Goal: Task Accomplishment & Management: Manage account settings

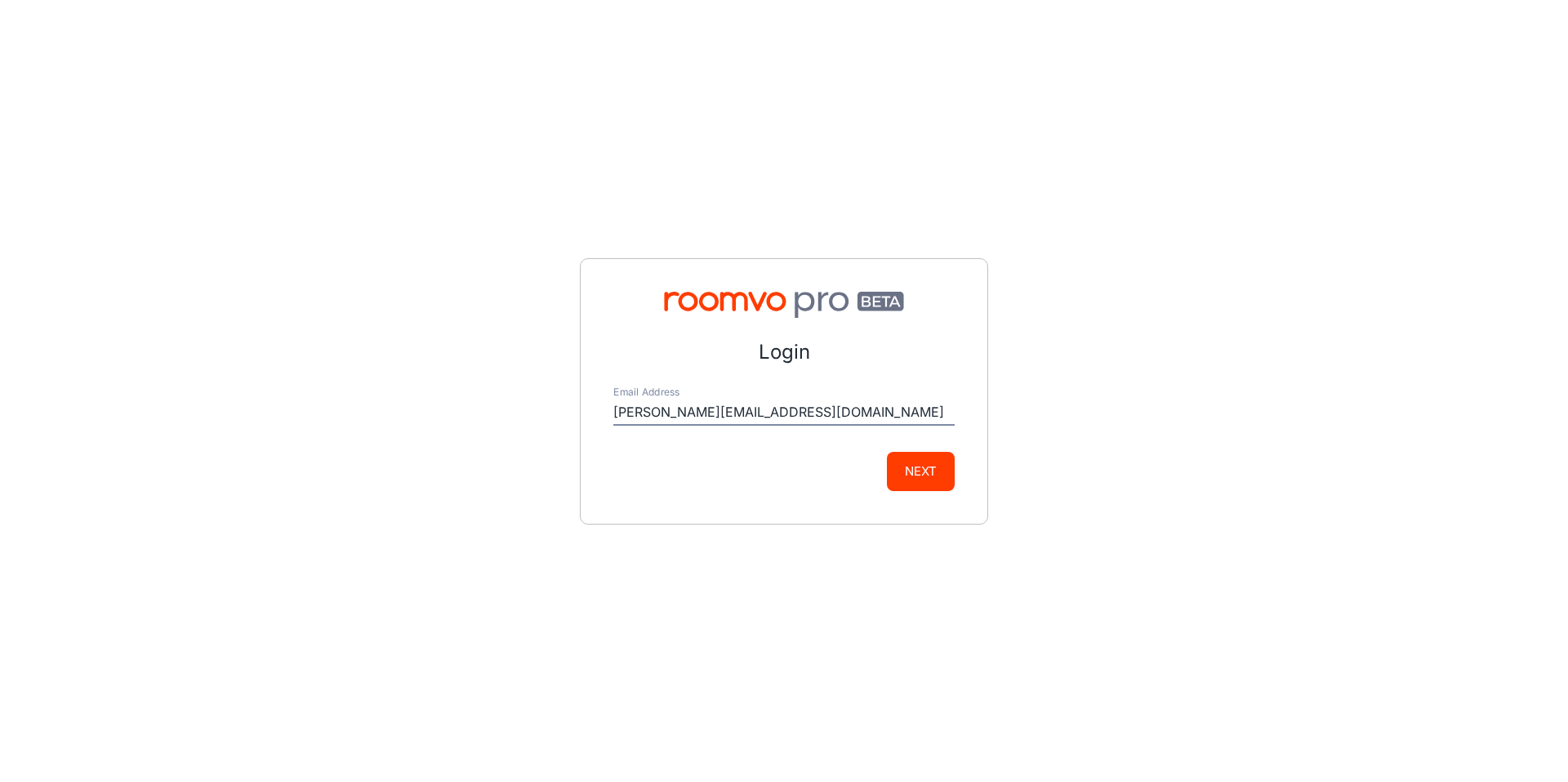
type input "[PERSON_NAME][EMAIL_ADDRESS][DOMAIN_NAME]"
click at [906, 467] on button "Next" at bounding box center [920, 472] width 67 height 39
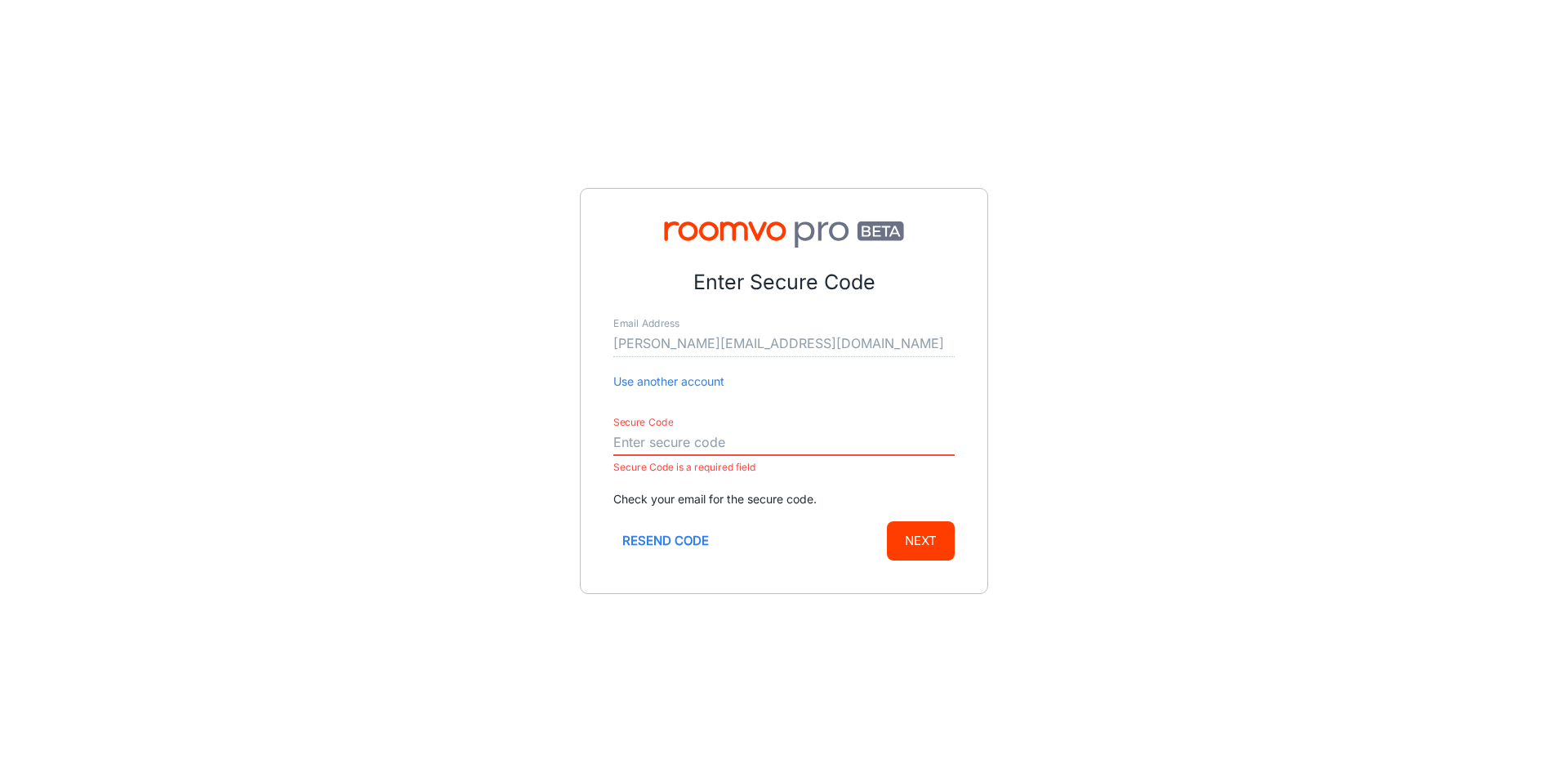
paste input "783273"
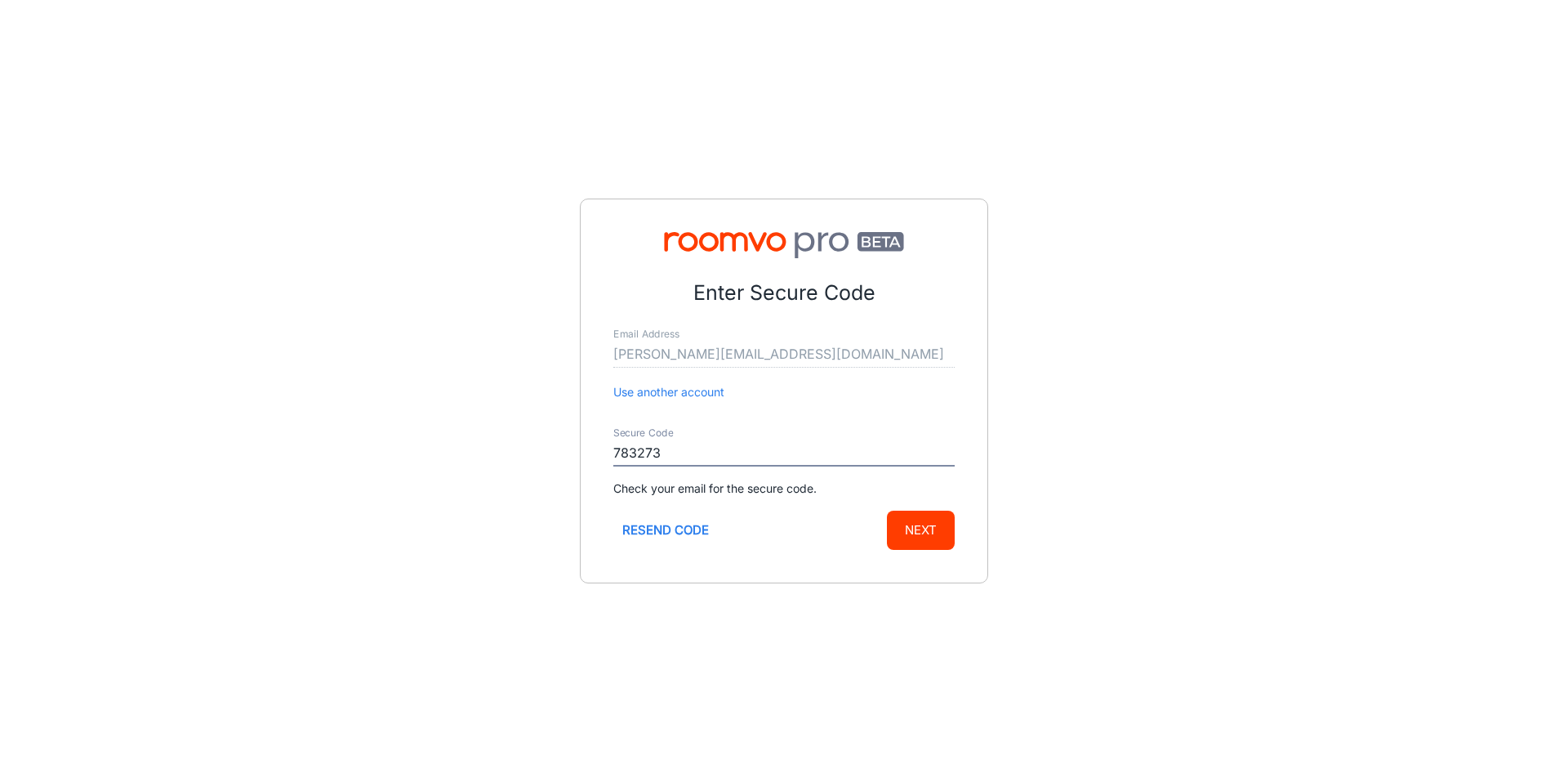
type input "783273"
click at [933, 518] on button "Next" at bounding box center [920, 530] width 67 height 39
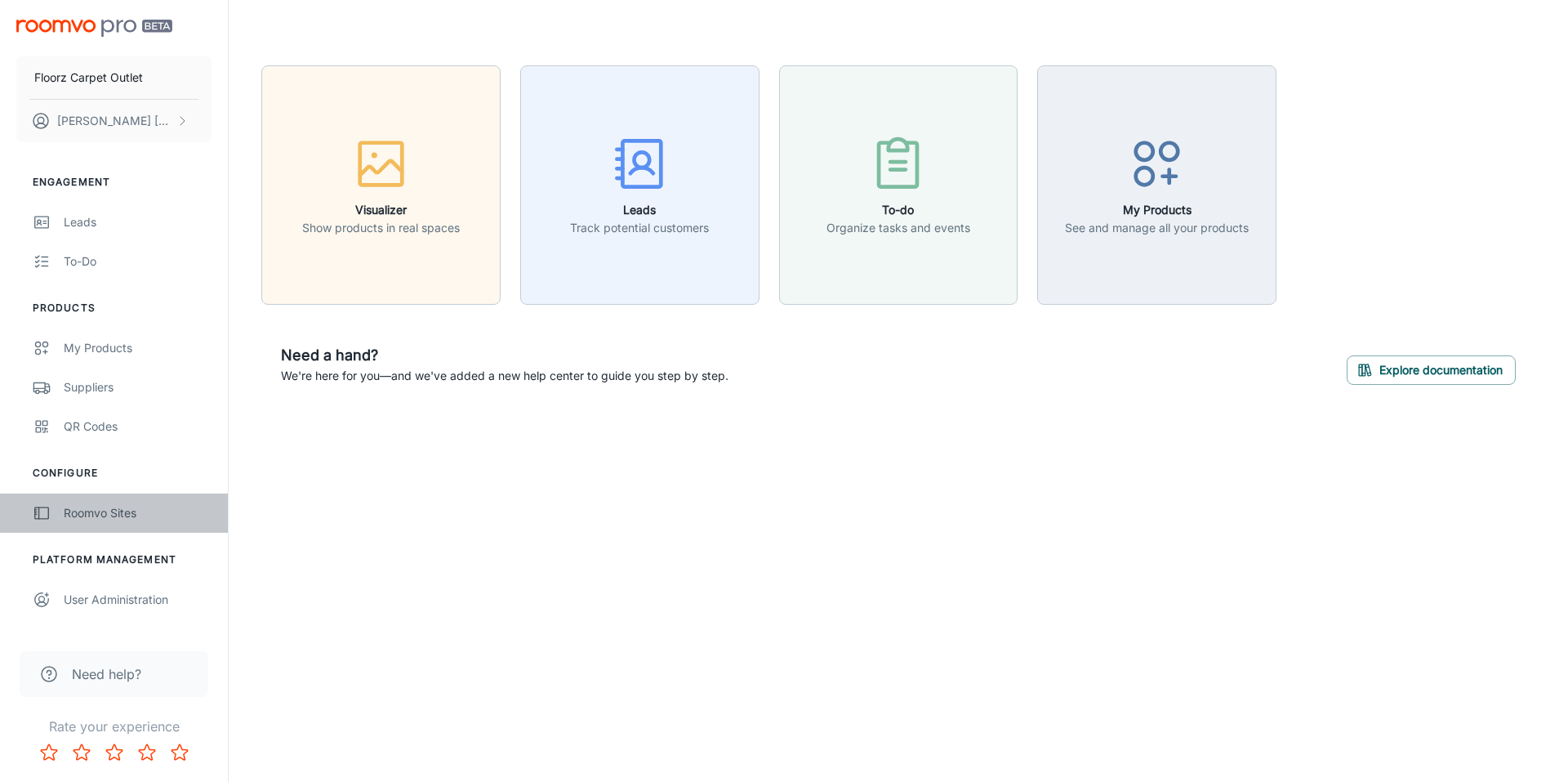
click at [116, 521] on div "Roomvo Sites" at bounding box center [137, 513] width 148 height 18
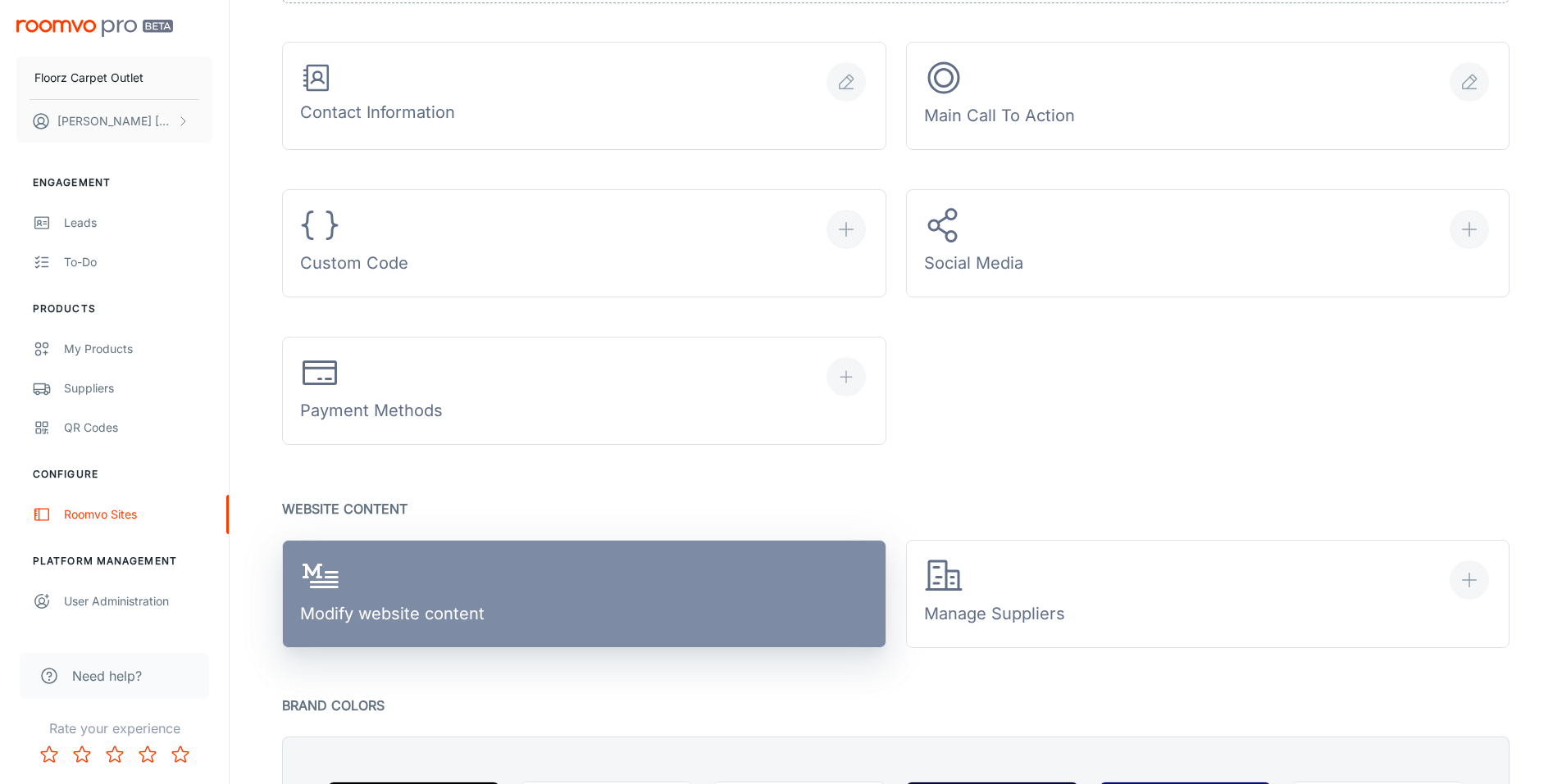
scroll to position [738, 0]
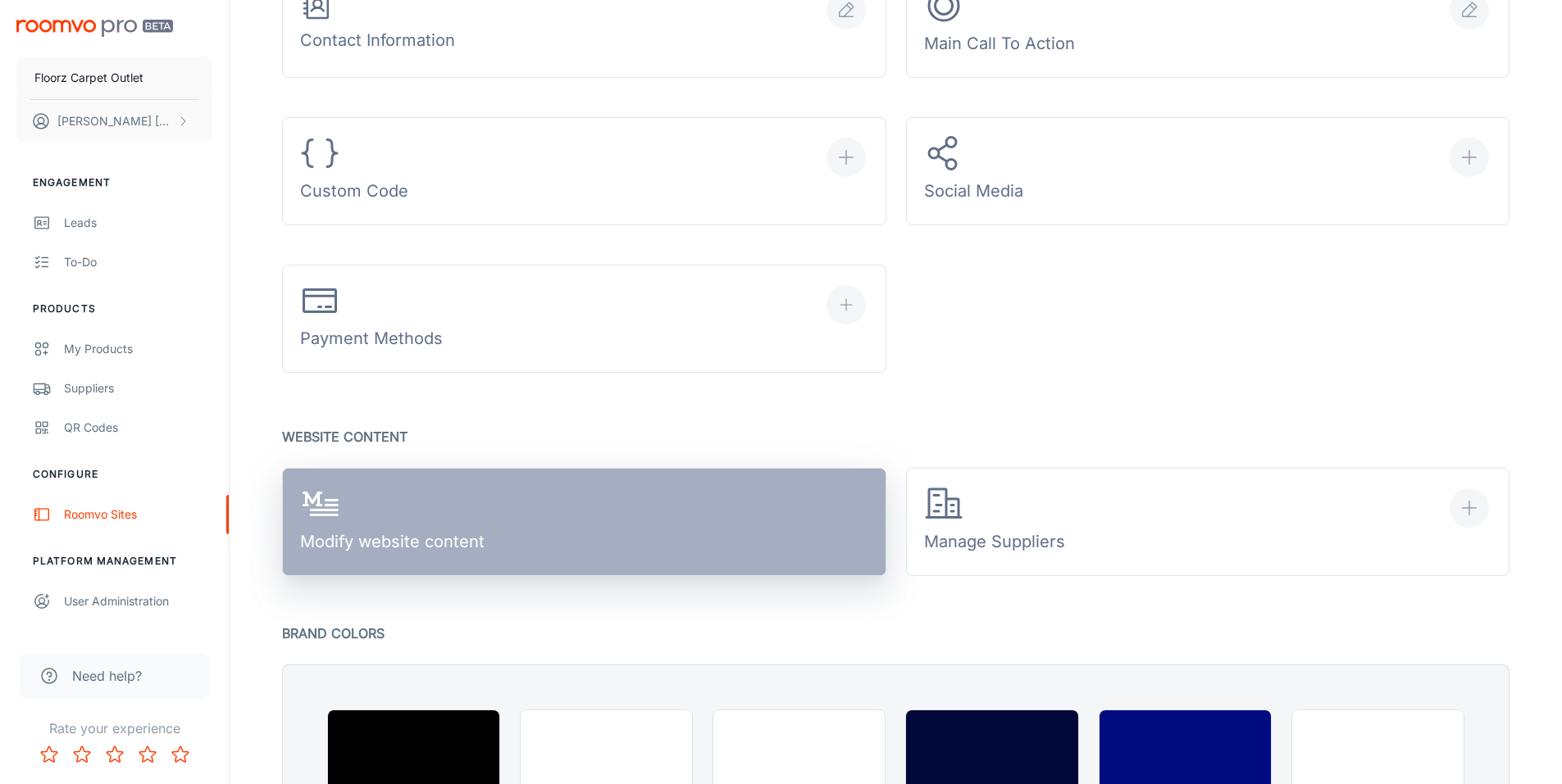
click at [466, 529] on div "Modify website content" at bounding box center [393, 523] width 185 height 77
